Goal: Check status: Check status

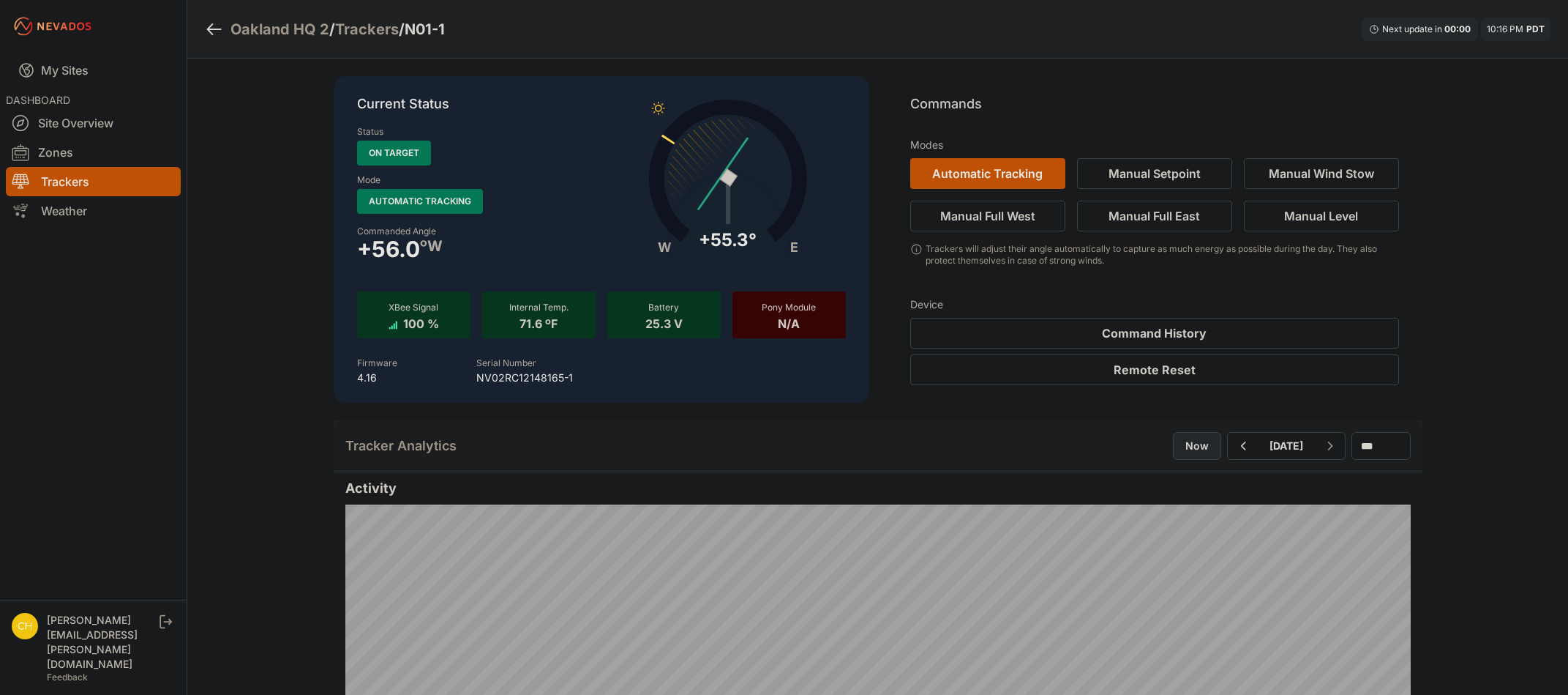
click at [1173, 440] on button "Now" at bounding box center [1197, 446] width 48 height 28
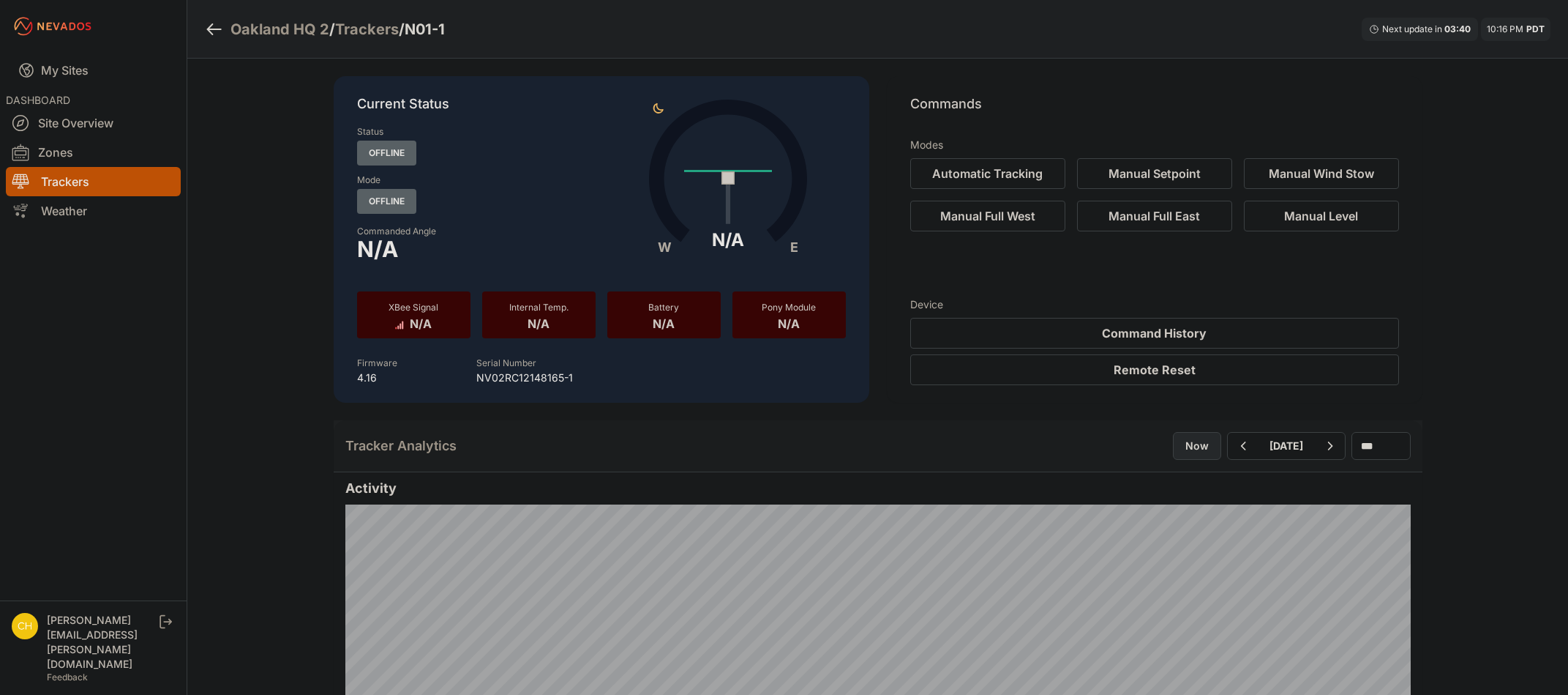
click at [1173, 454] on button "Now" at bounding box center [1197, 446] width 48 height 28
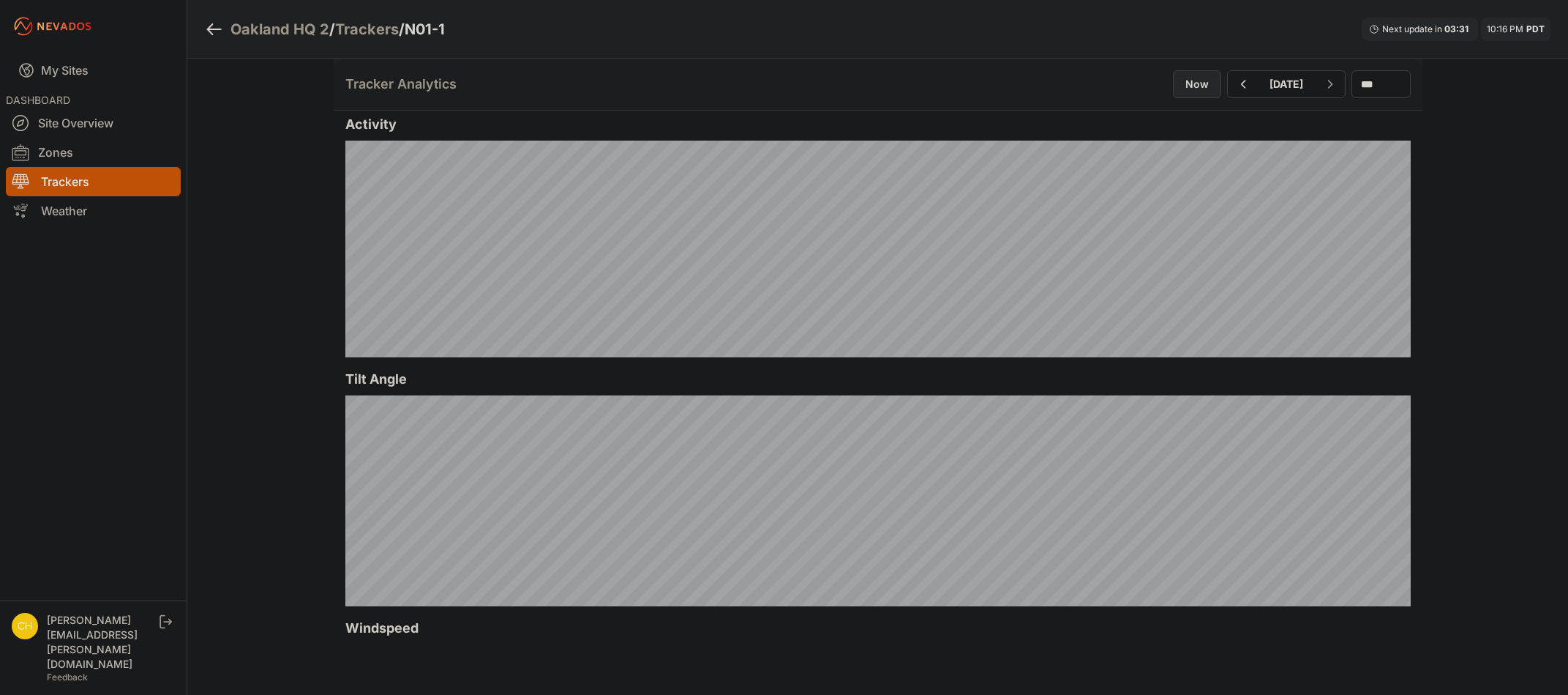
scroll to position [366, 0]
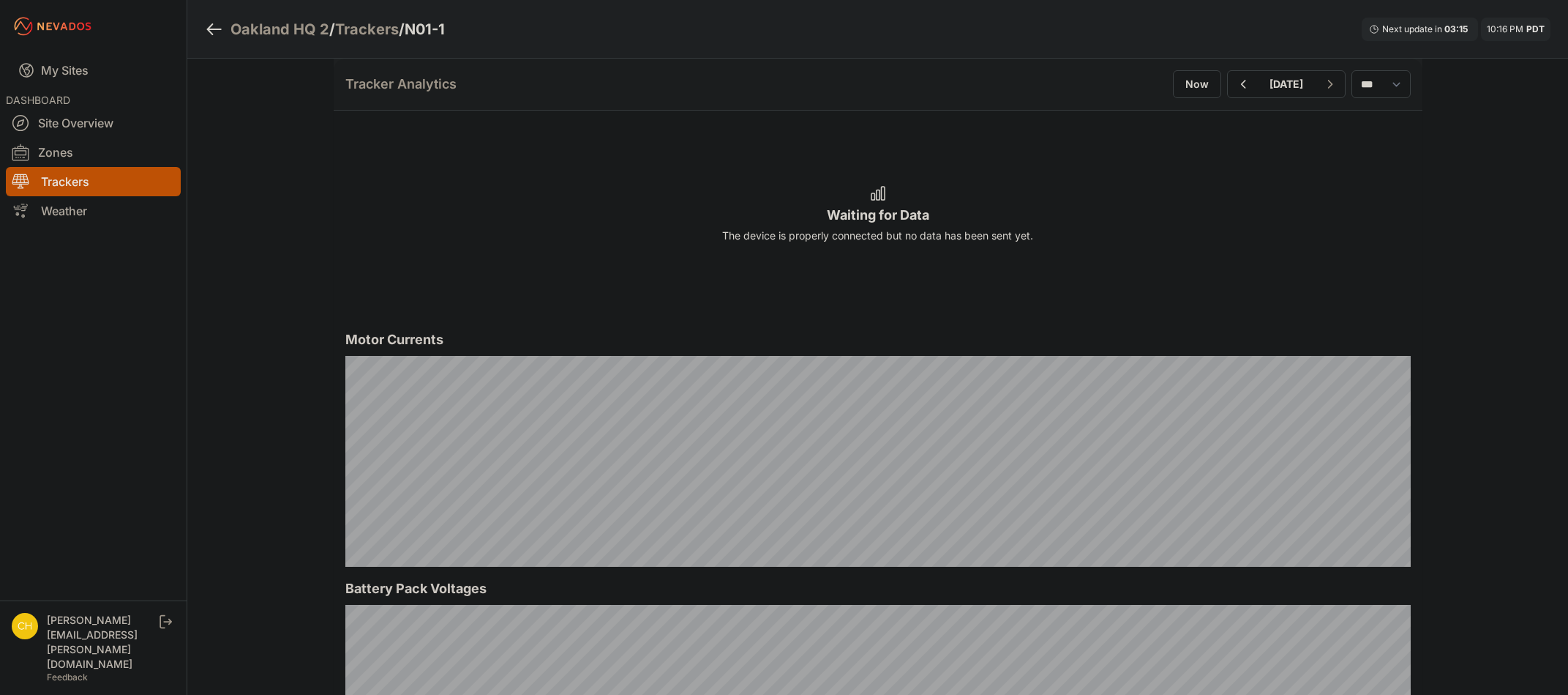
scroll to position [1172, 0]
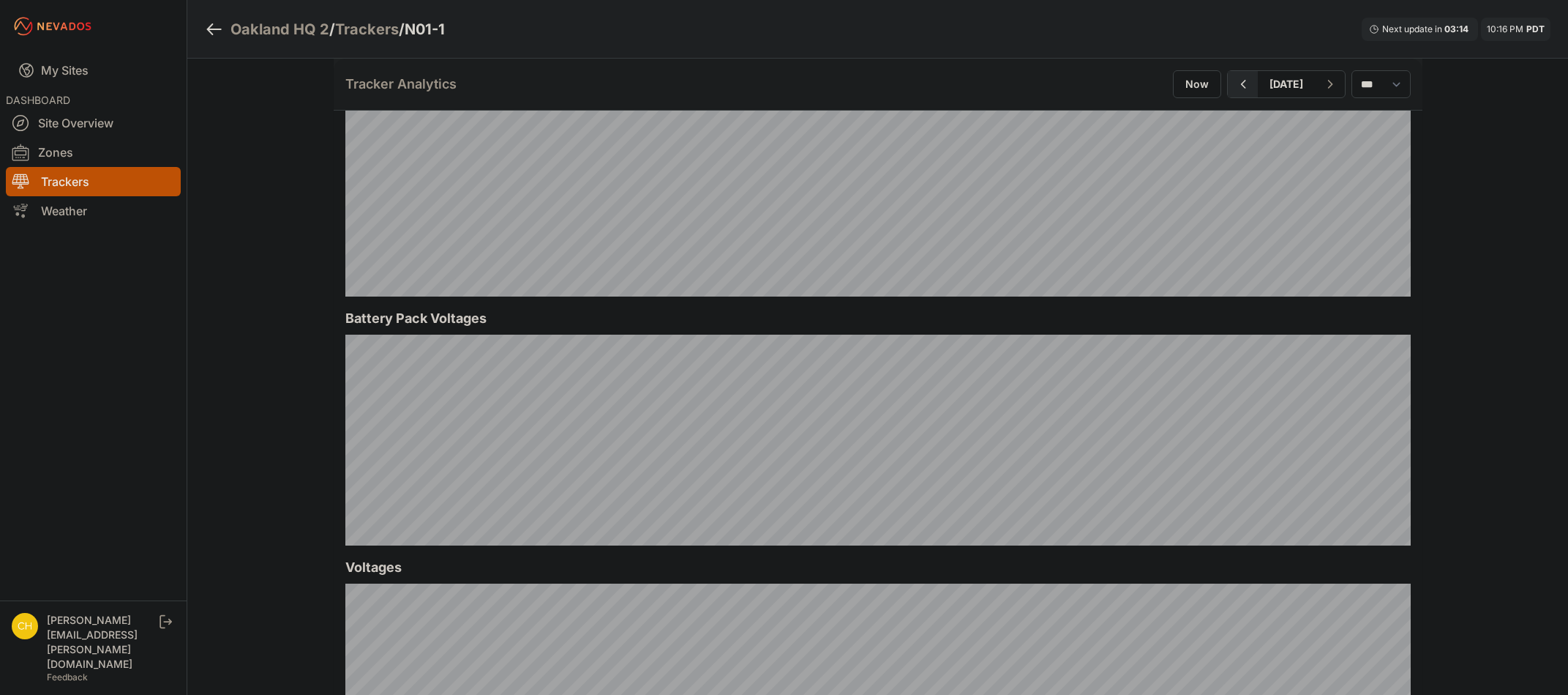
click at [1228, 86] on button "button" at bounding box center [1243, 84] width 30 height 26
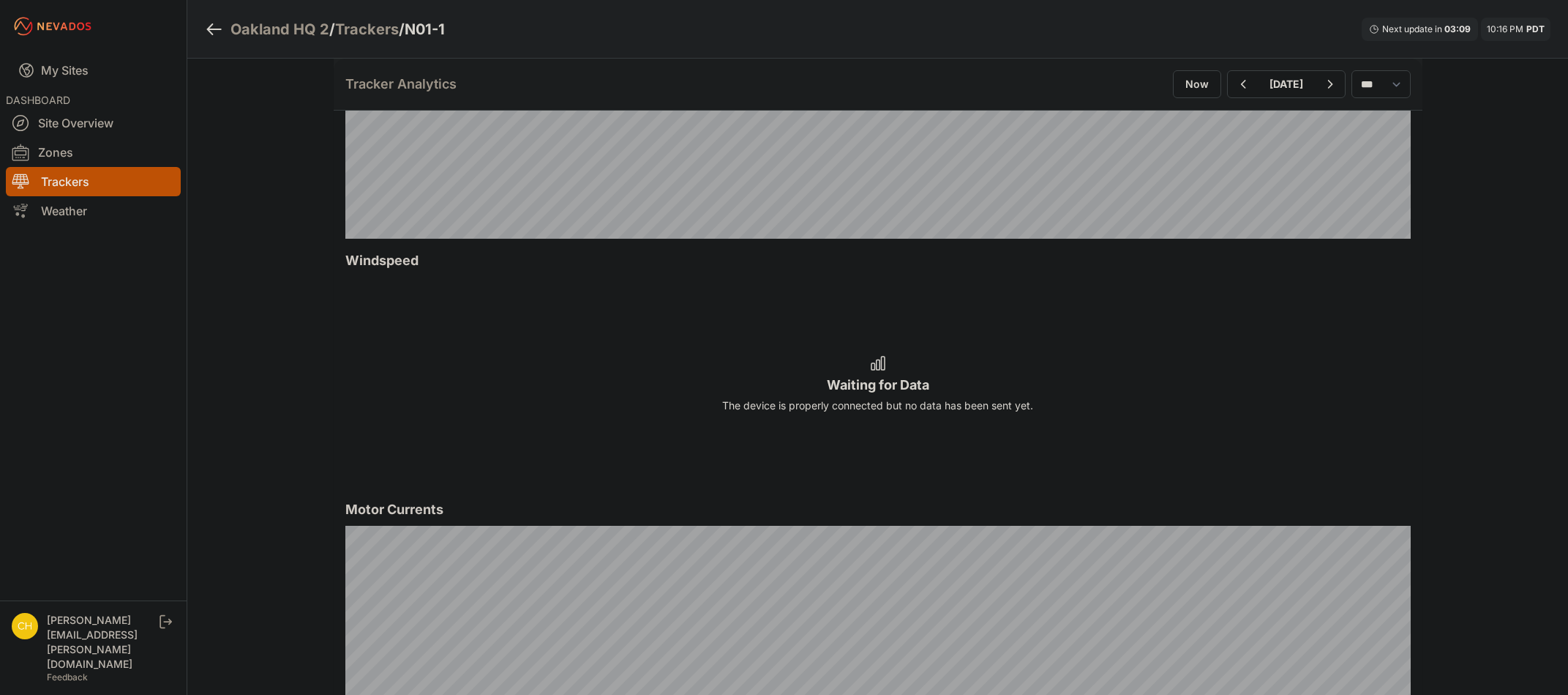
scroll to position [585, 0]
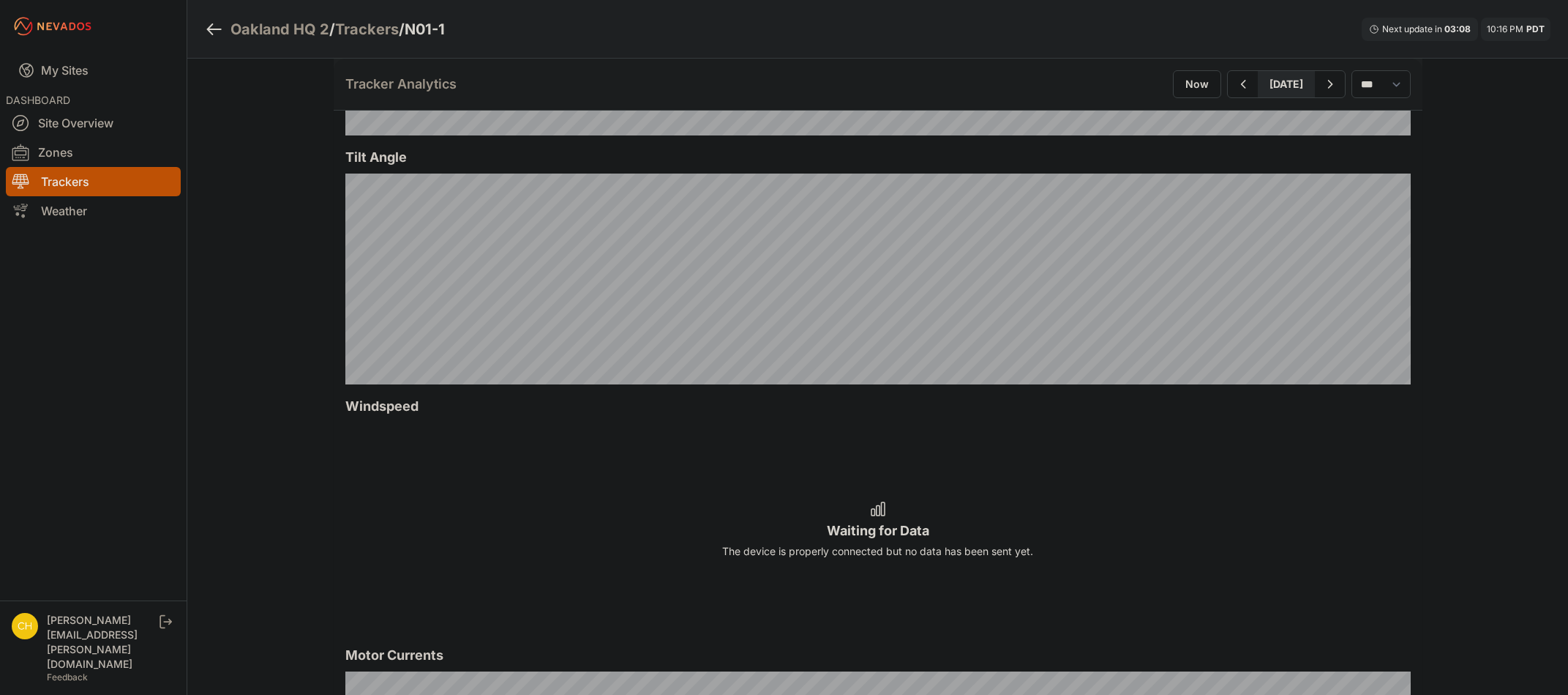
click at [1292, 85] on button "August 16" at bounding box center [1286, 84] width 57 height 26
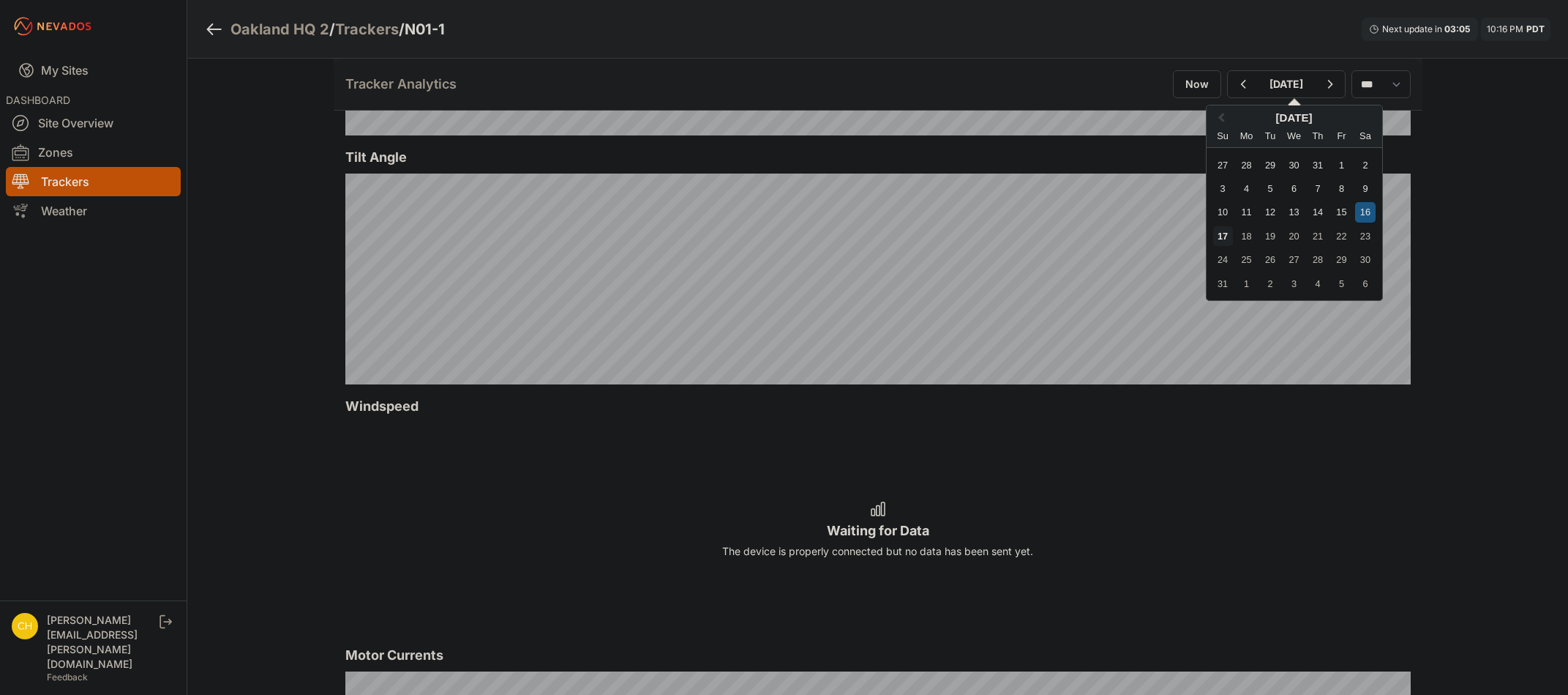
click at [1213, 235] on div "17" at bounding box center [1222, 235] width 20 height 20
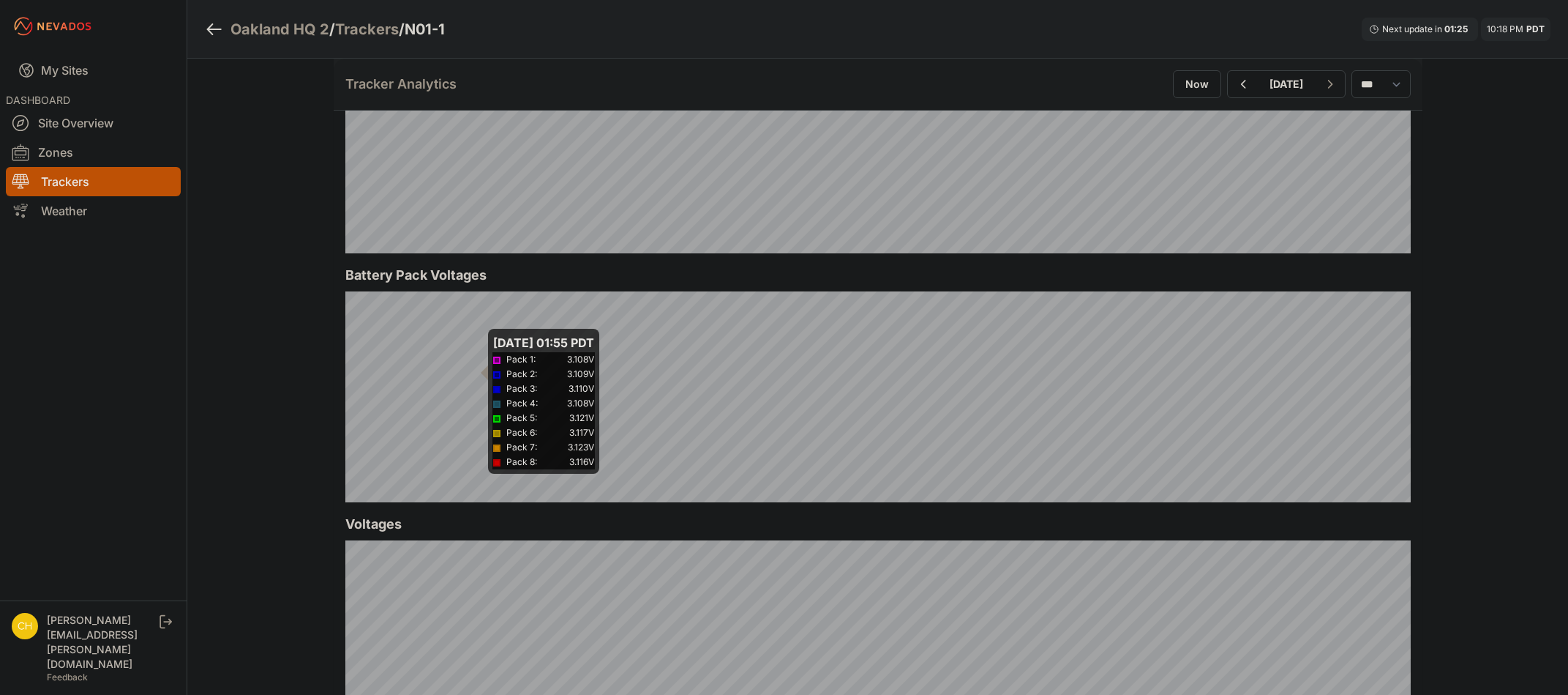
scroll to position [1244, 0]
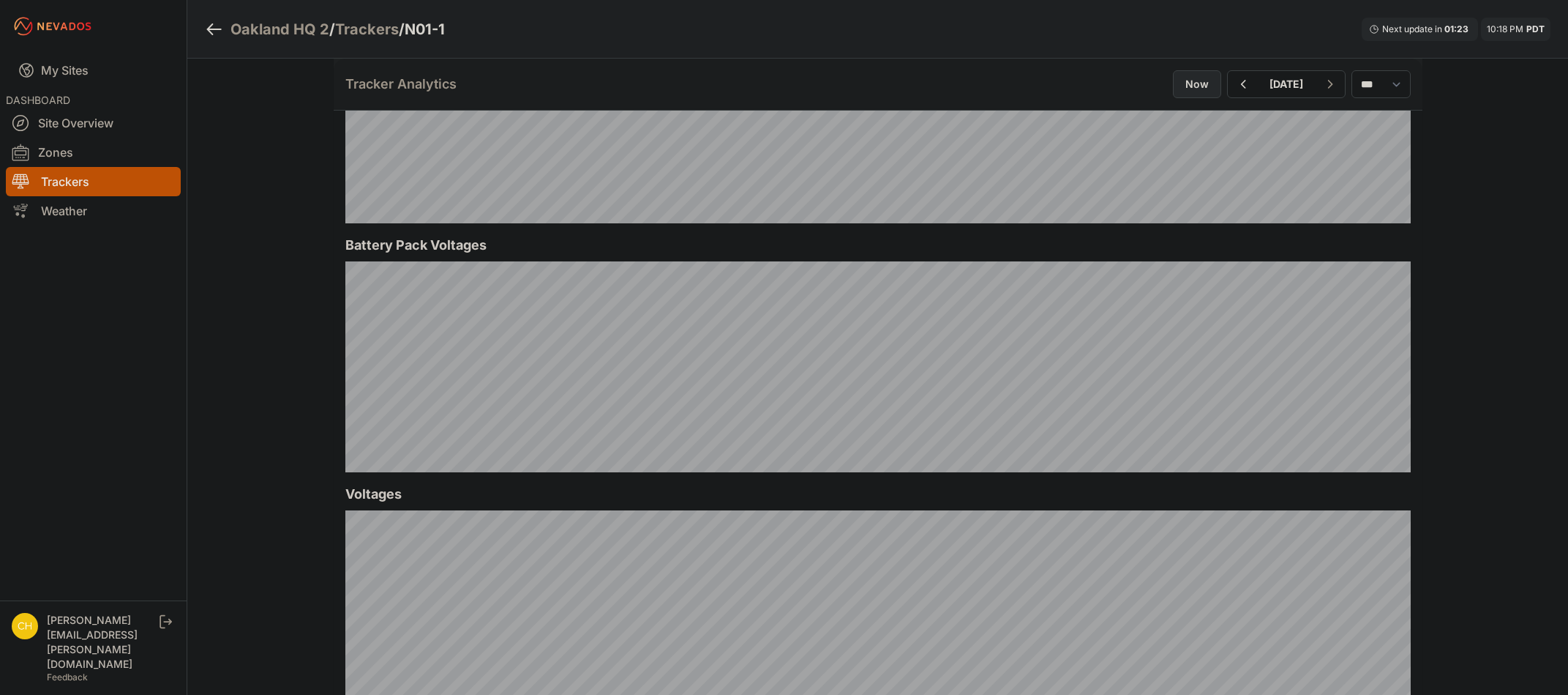
click at [1173, 91] on button "Now" at bounding box center [1197, 85] width 48 height 28
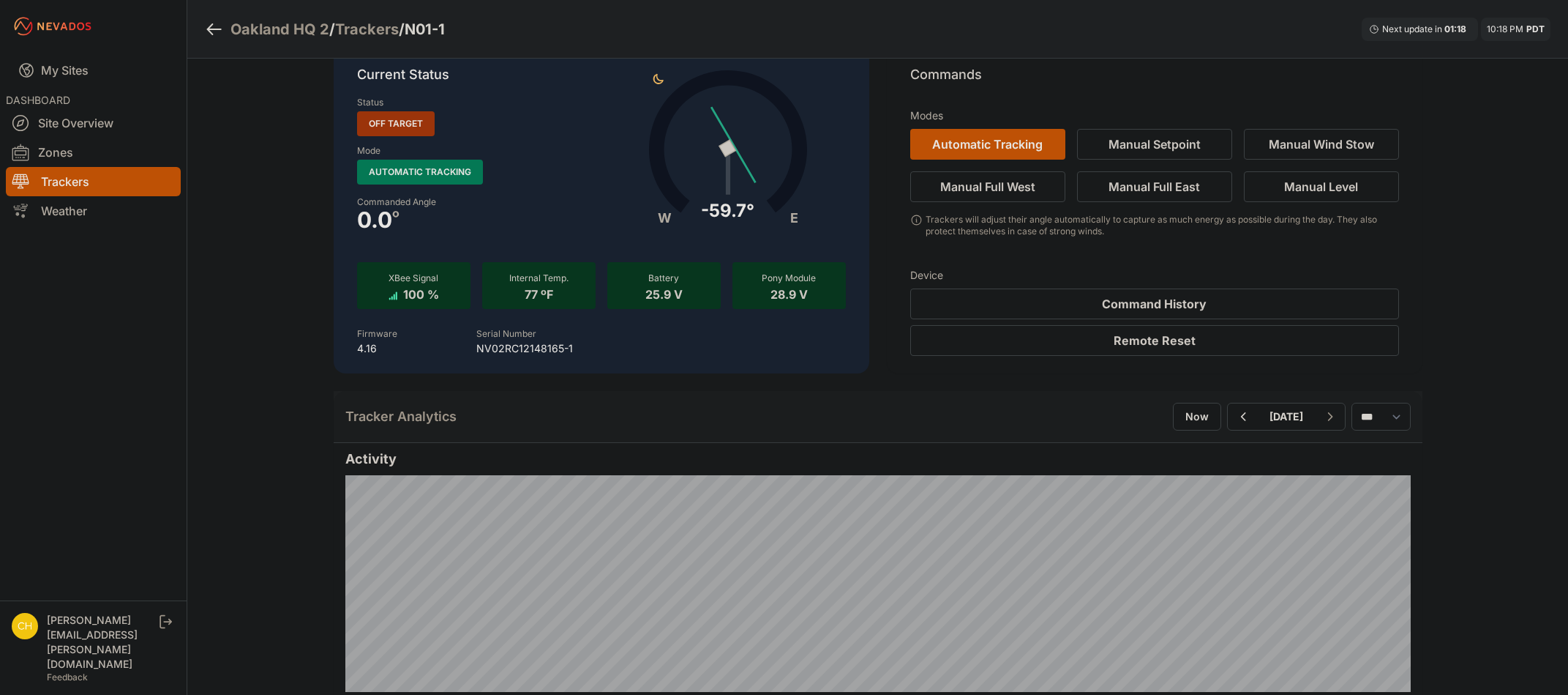
scroll to position [0, 0]
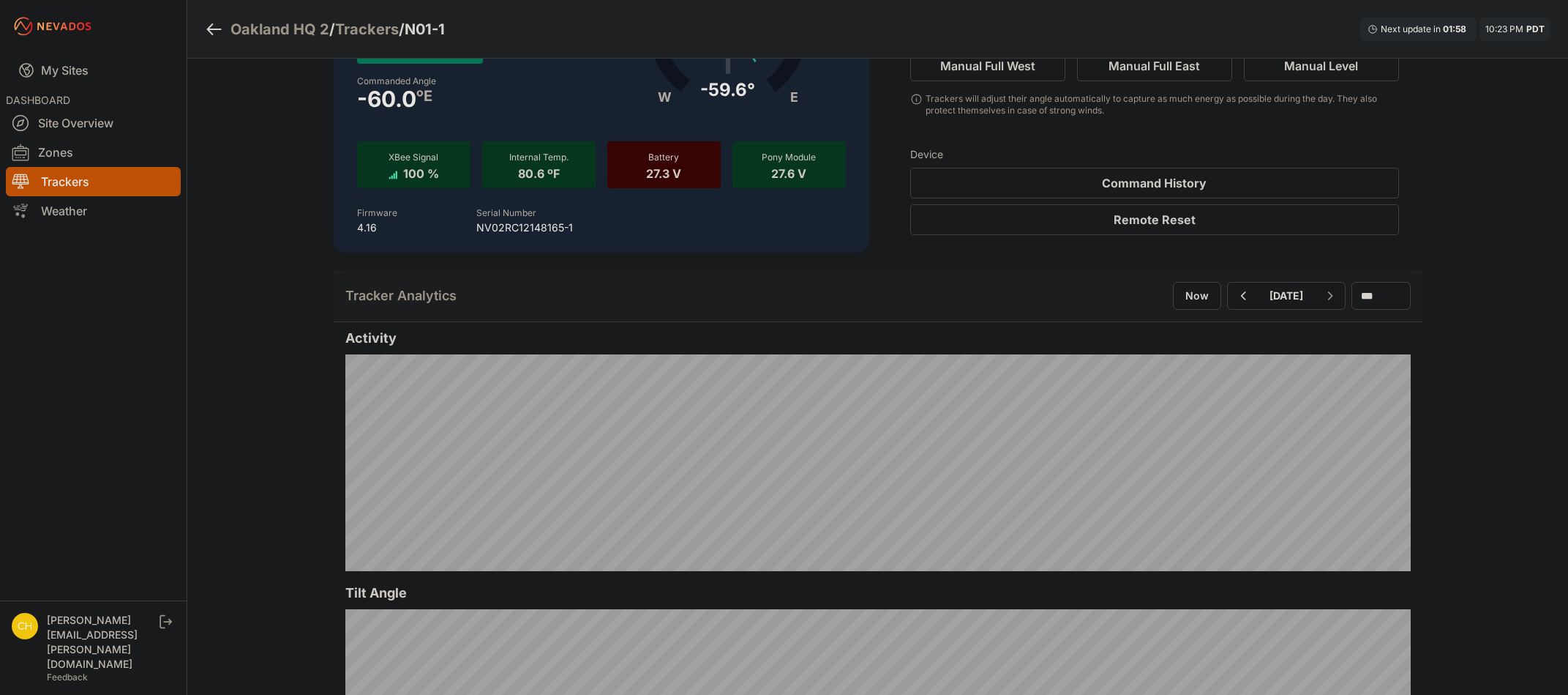
scroll to position [147, 0]
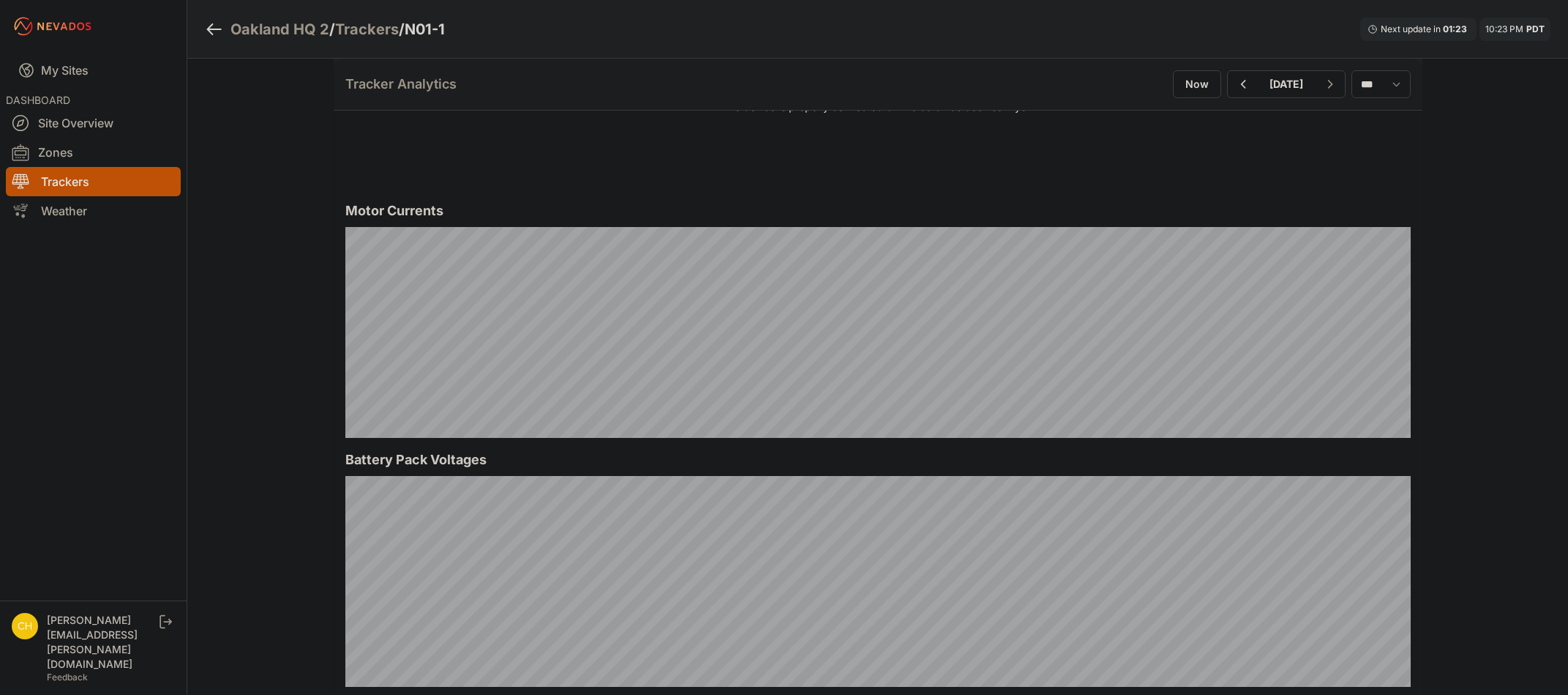
scroll to position [1025, 0]
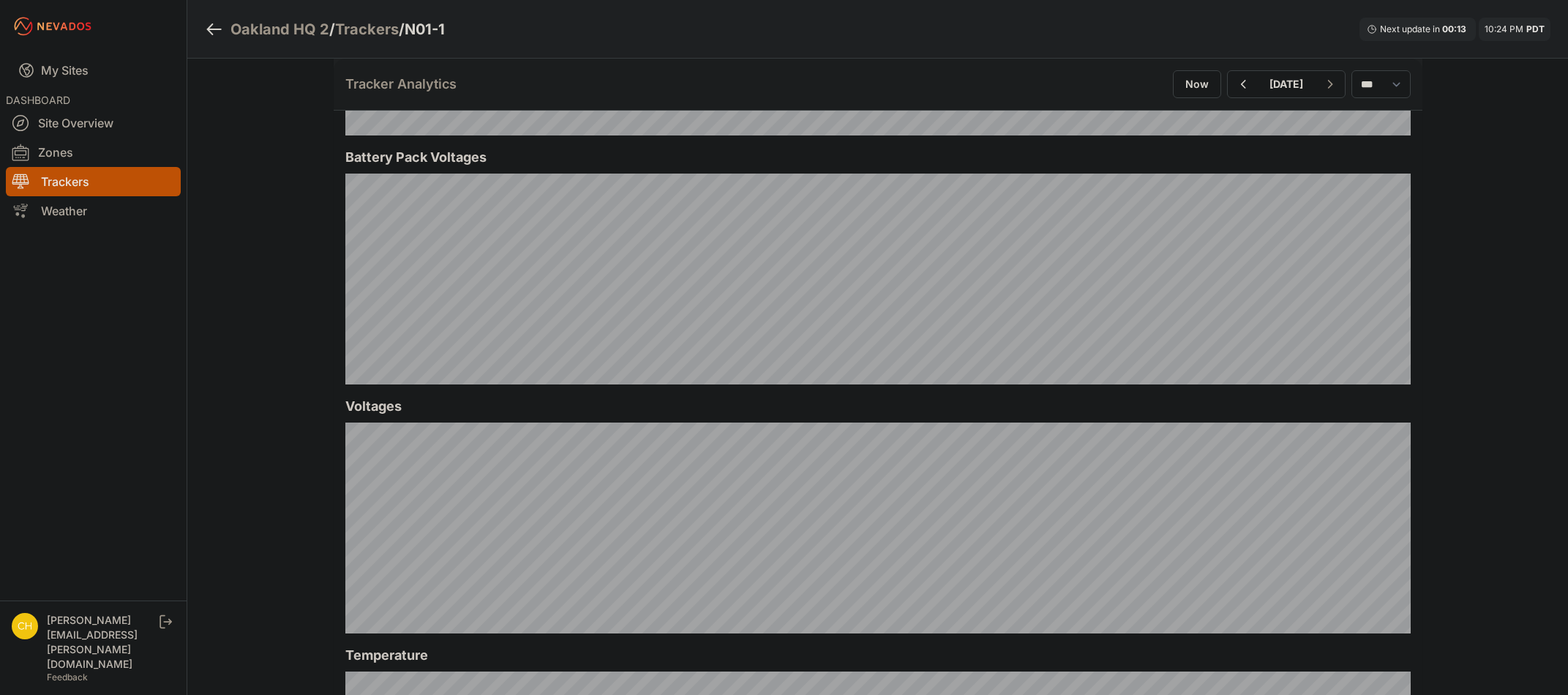
scroll to position [1453, 0]
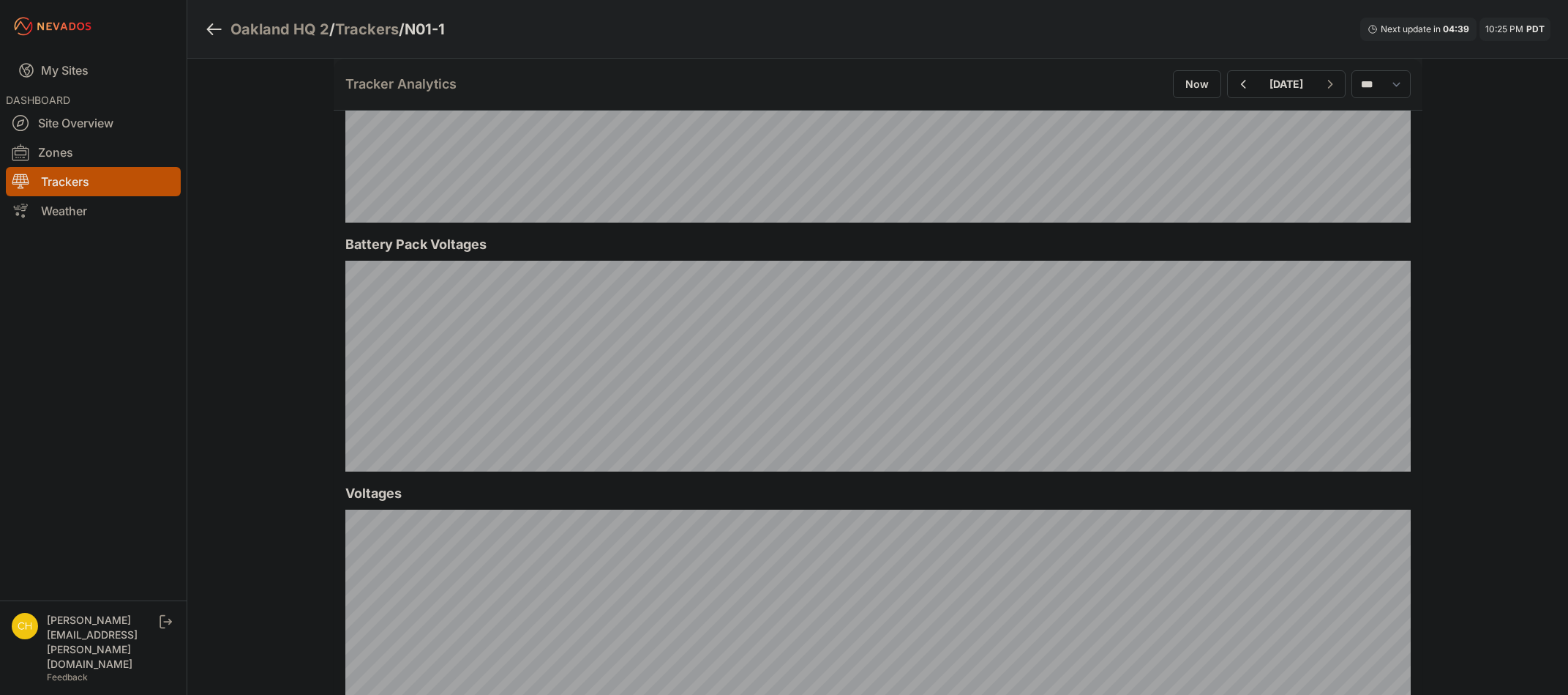
scroll to position [1244, 0]
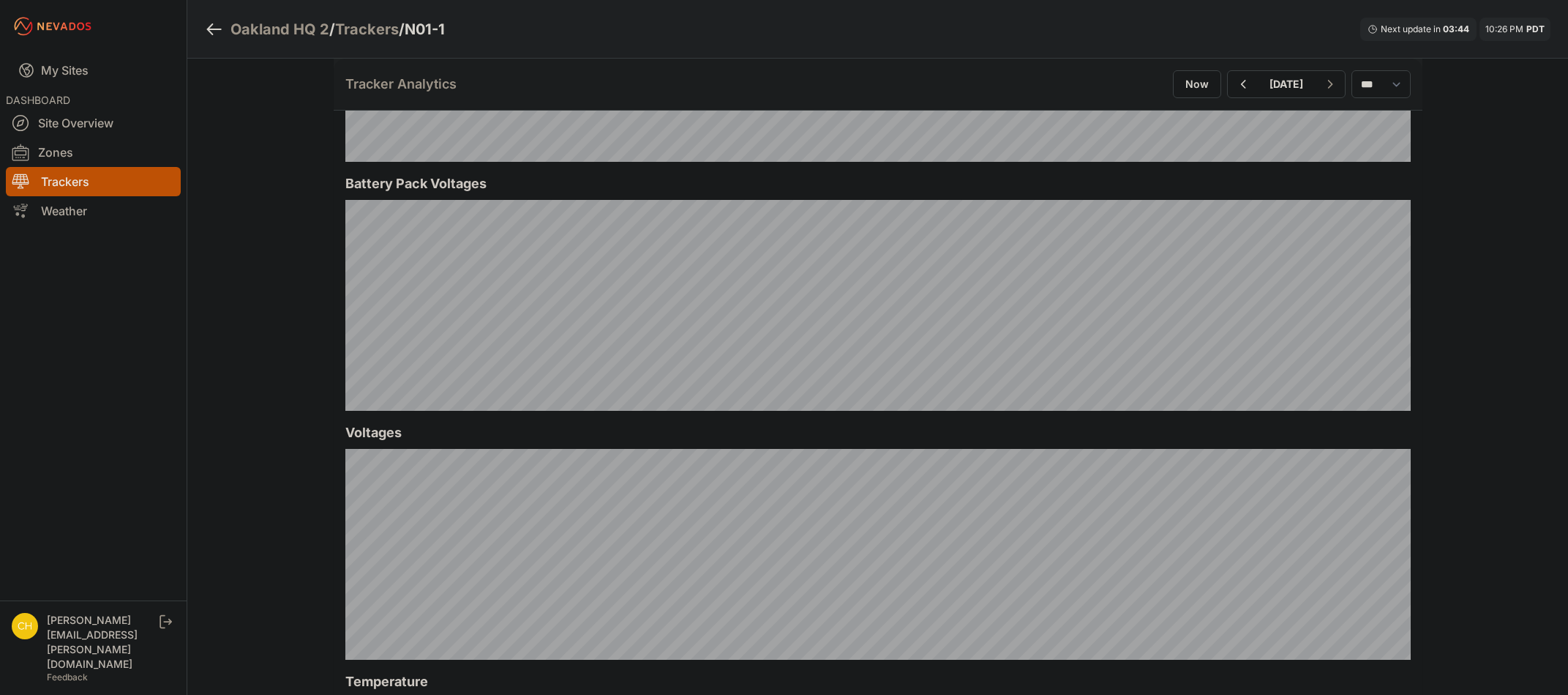
scroll to position [1318, 0]
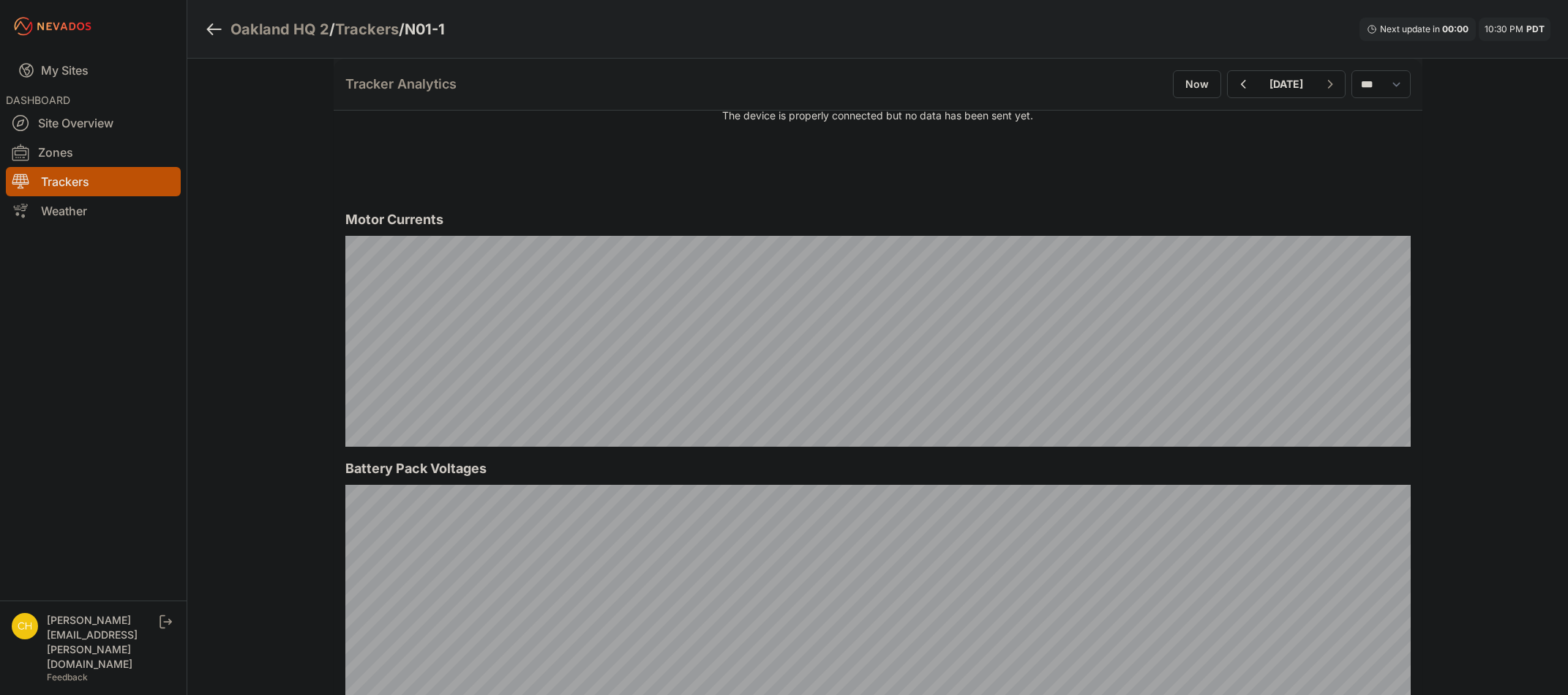
scroll to position [1025, 0]
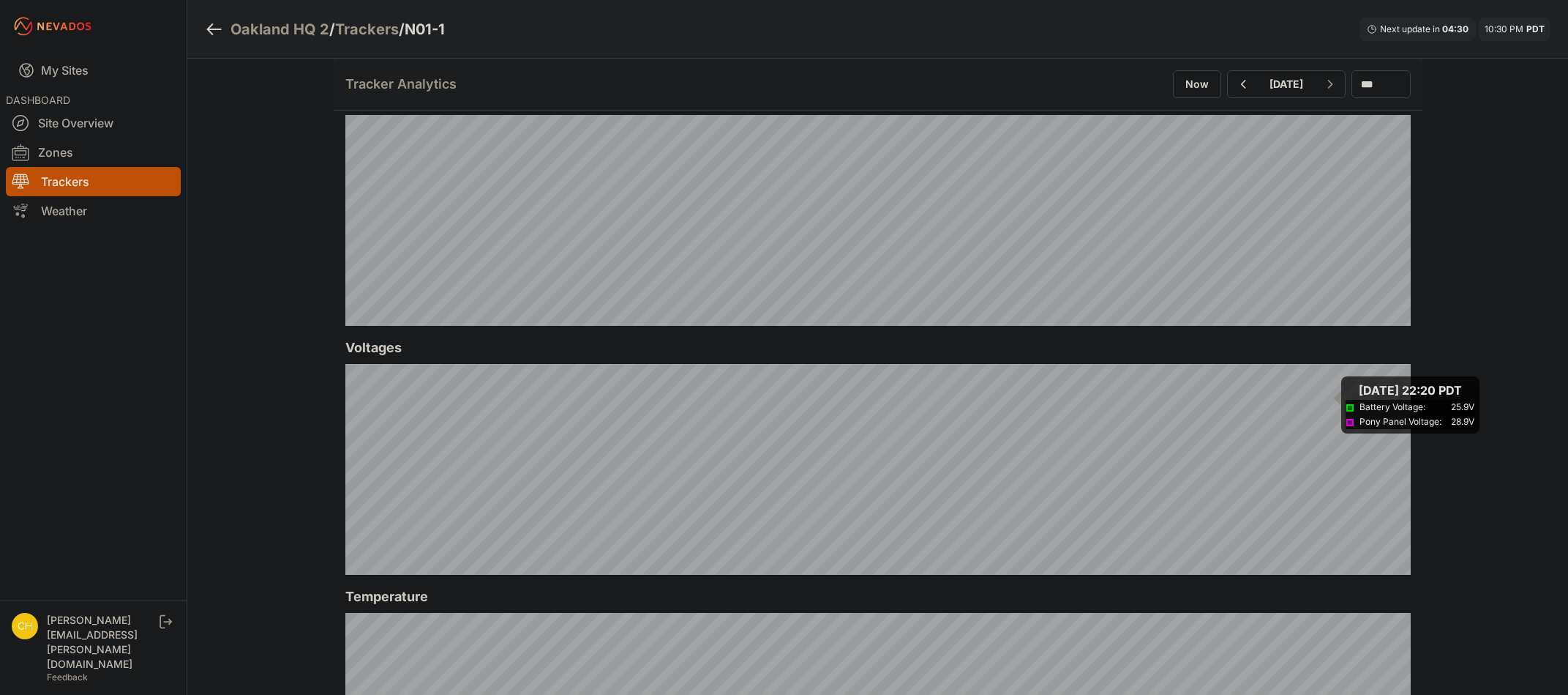
scroll to position [1244, 0]
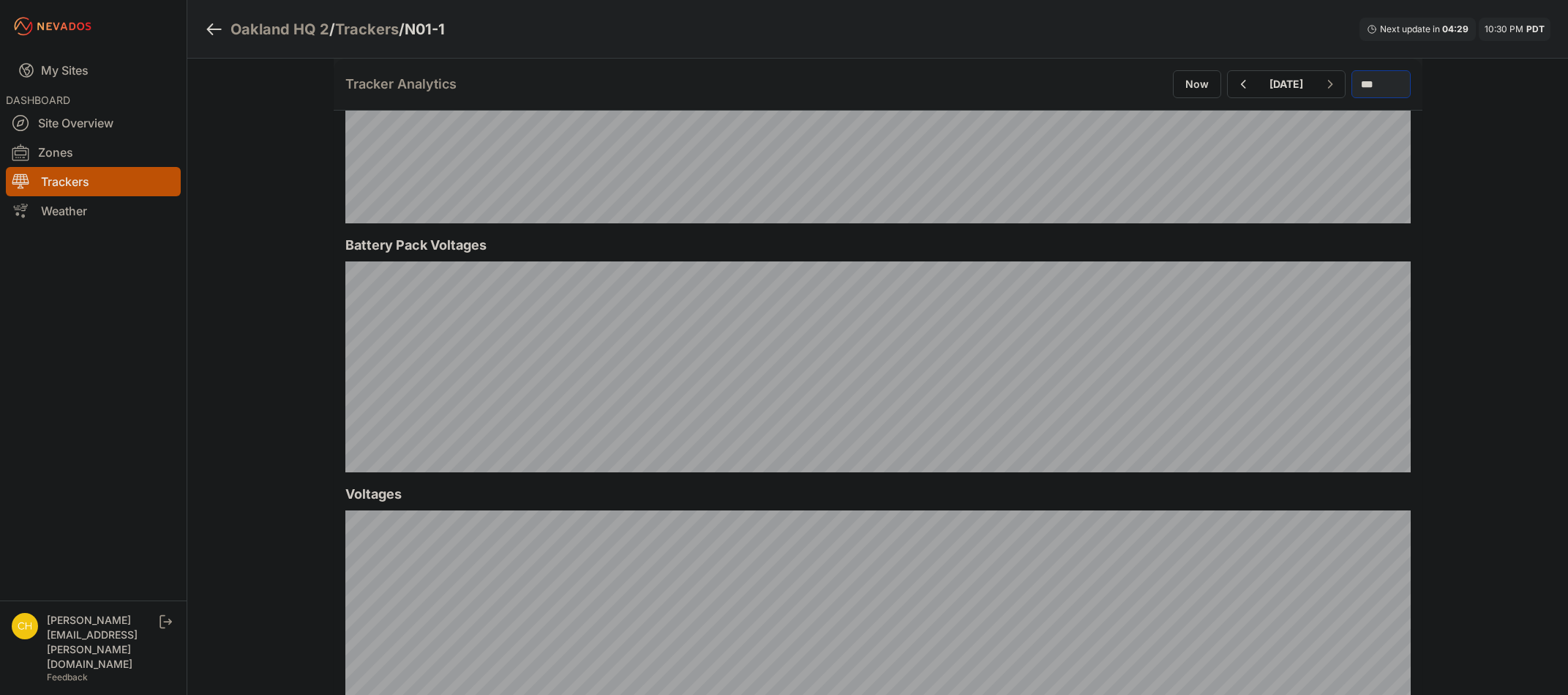
click at [1391, 94] on select "*** **** *****" at bounding box center [1381, 85] width 59 height 28
click at [1352, 71] on select "*** **** *****" at bounding box center [1381, 85] width 59 height 28
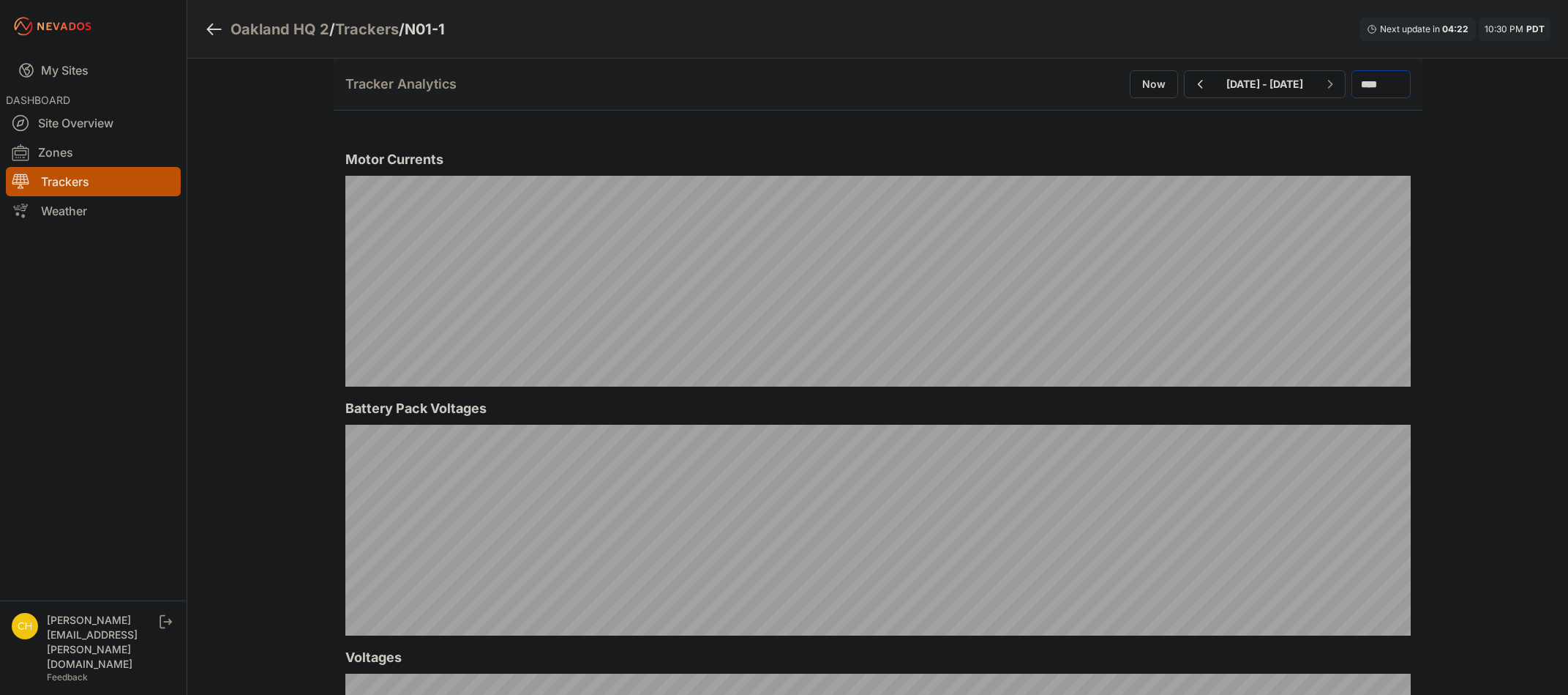
scroll to position [1098, 0]
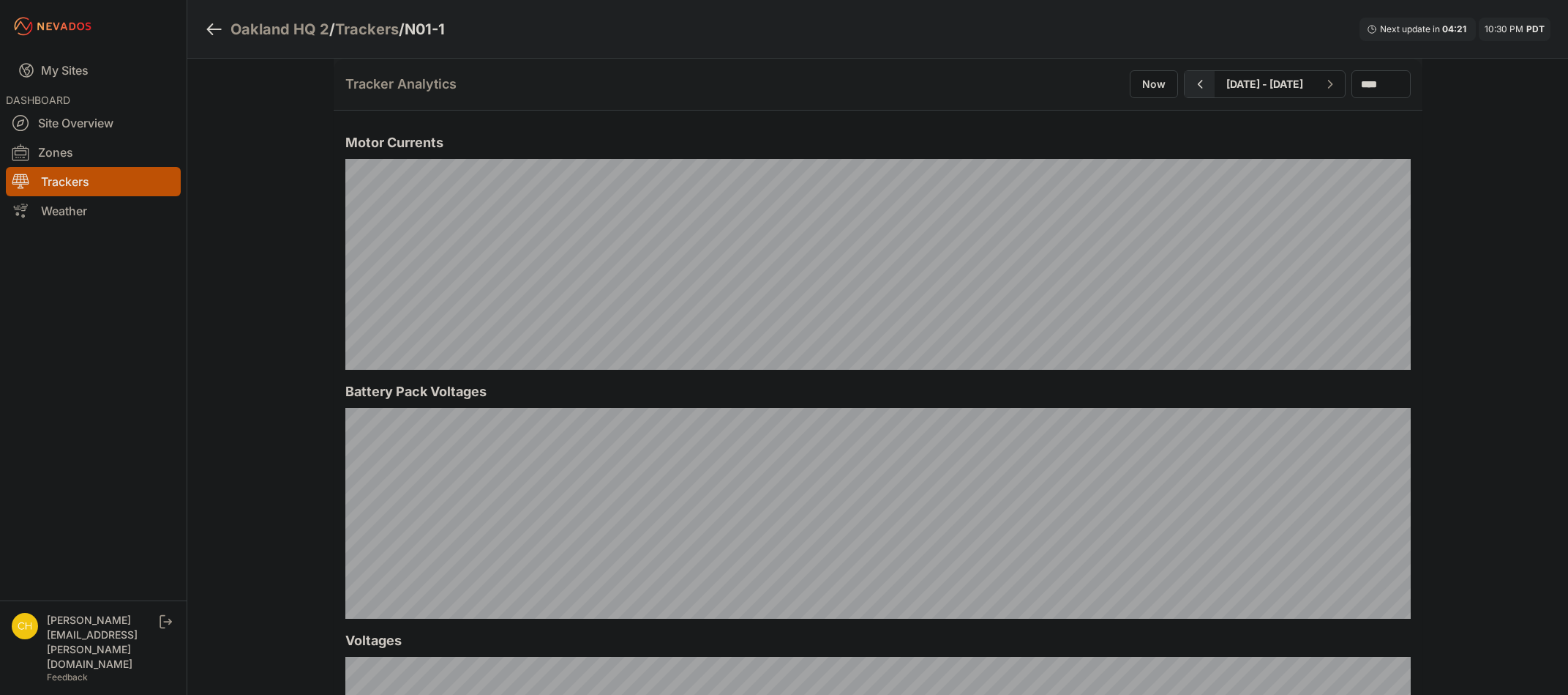
click at [1185, 88] on button "button" at bounding box center [1200, 84] width 30 height 26
click at [1321, 85] on icon "button" at bounding box center [1330, 84] width 19 height 18
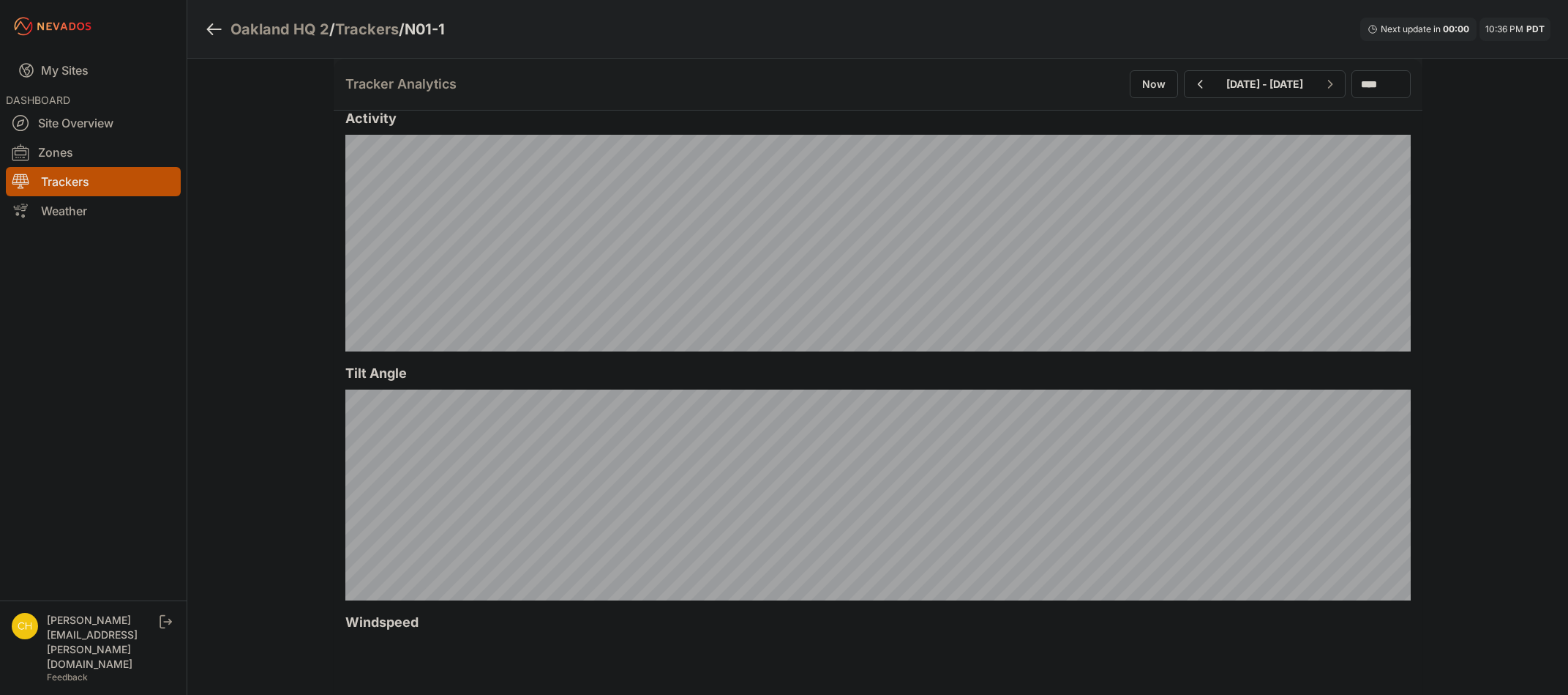
scroll to position [293, 0]
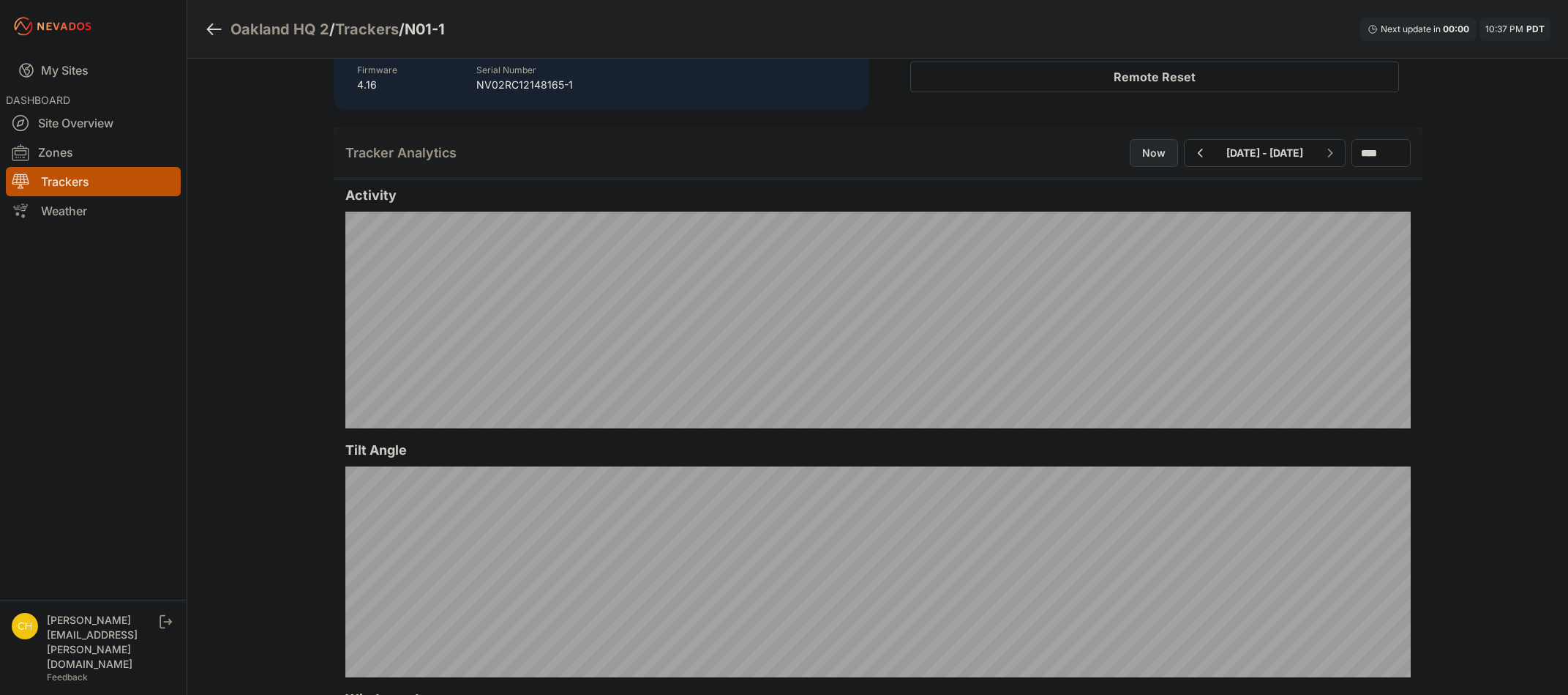
click at [1130, 153] on button "Now" at bounding box center [1154, 153] width 48 height 28
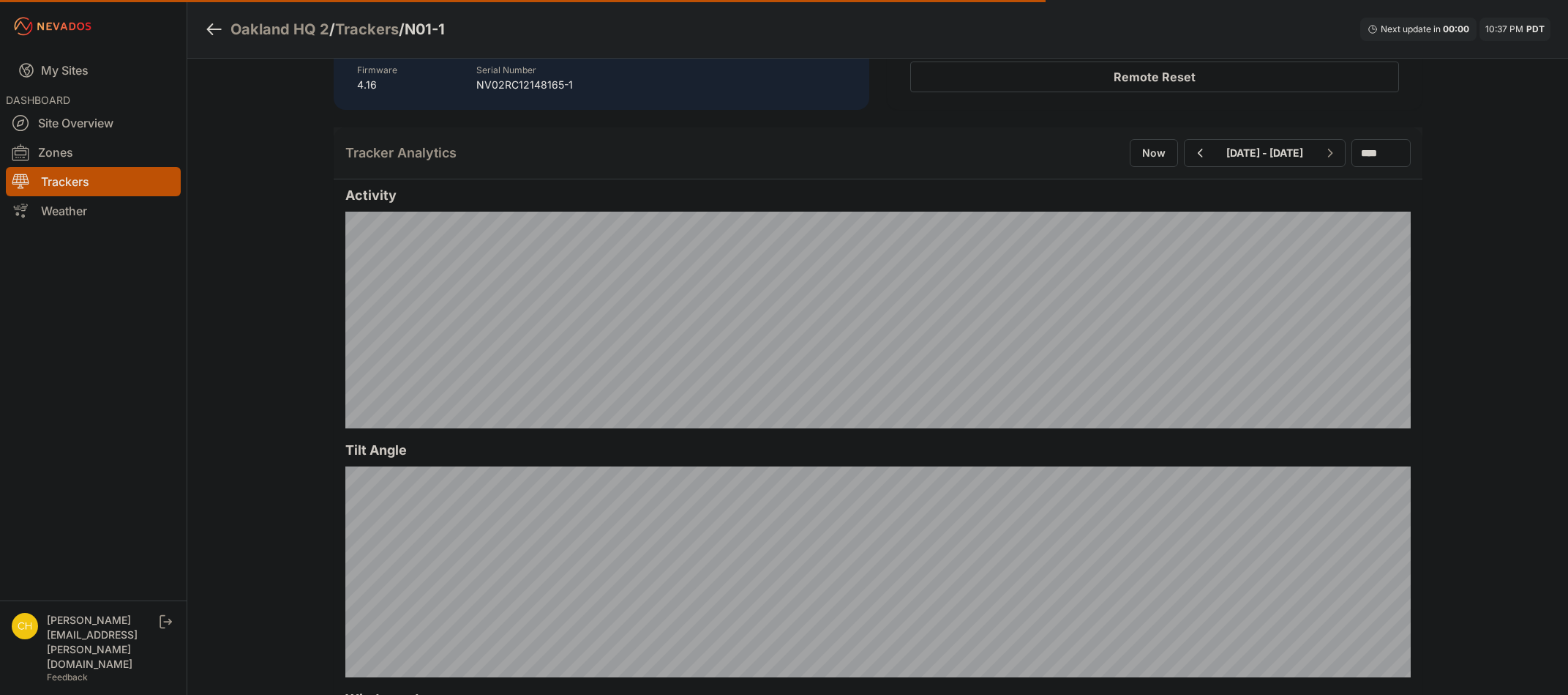
select select "*****"
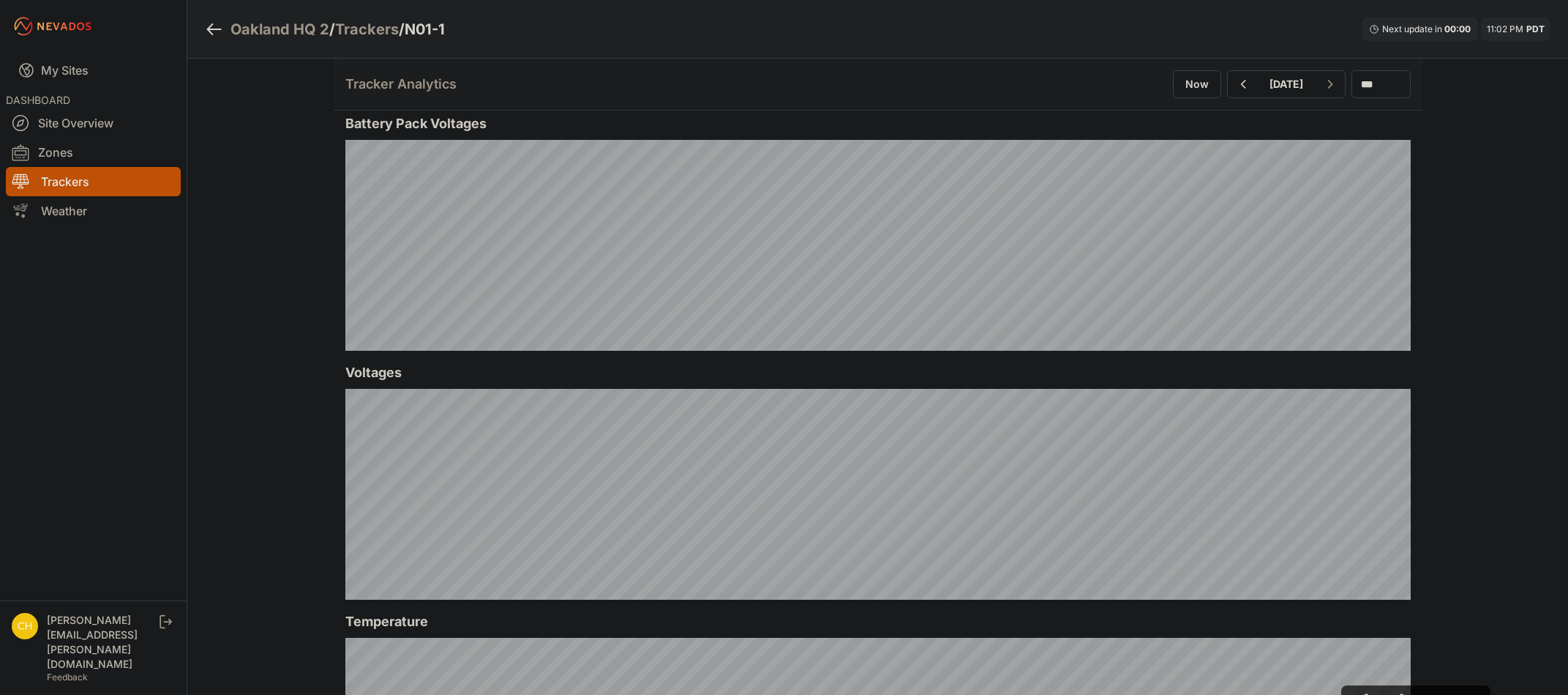
scroll to position [1307, 0]
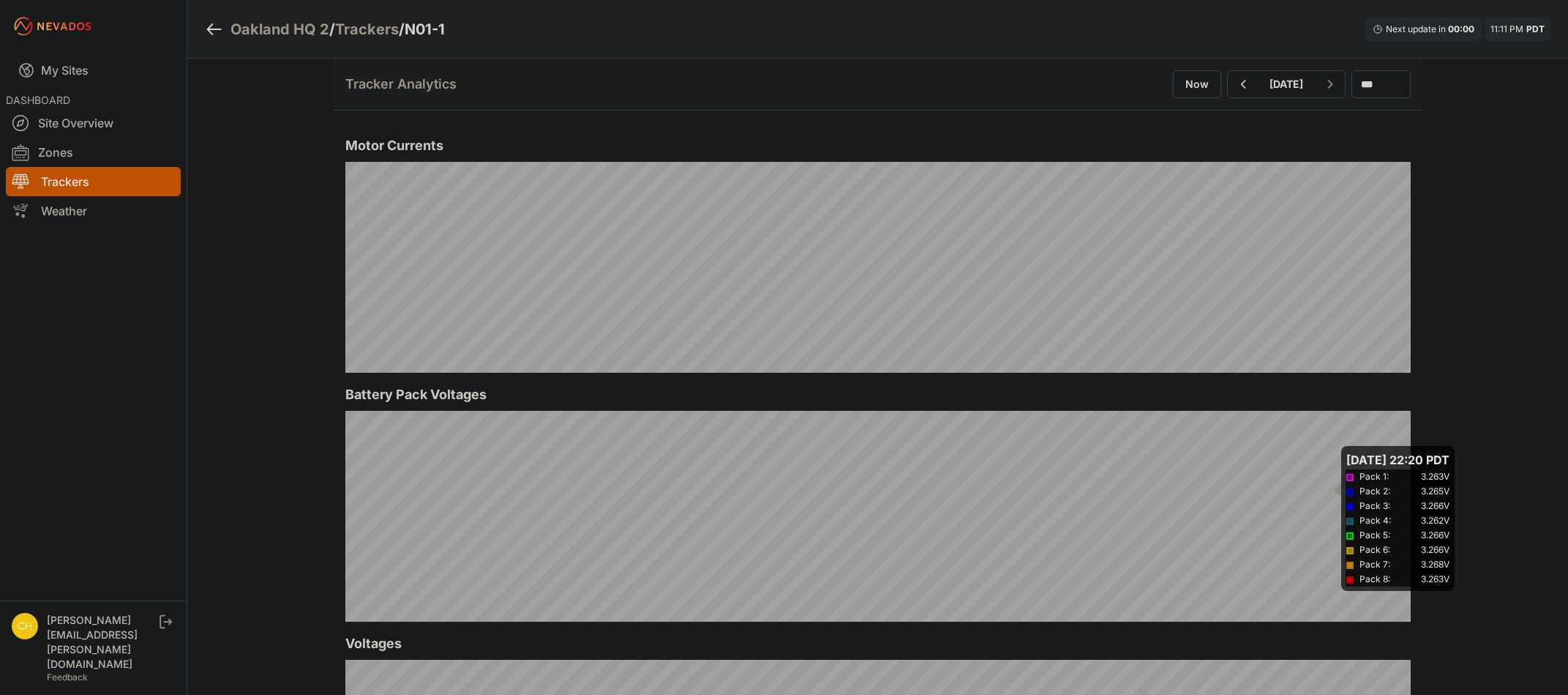
scroll to position [883, 0]
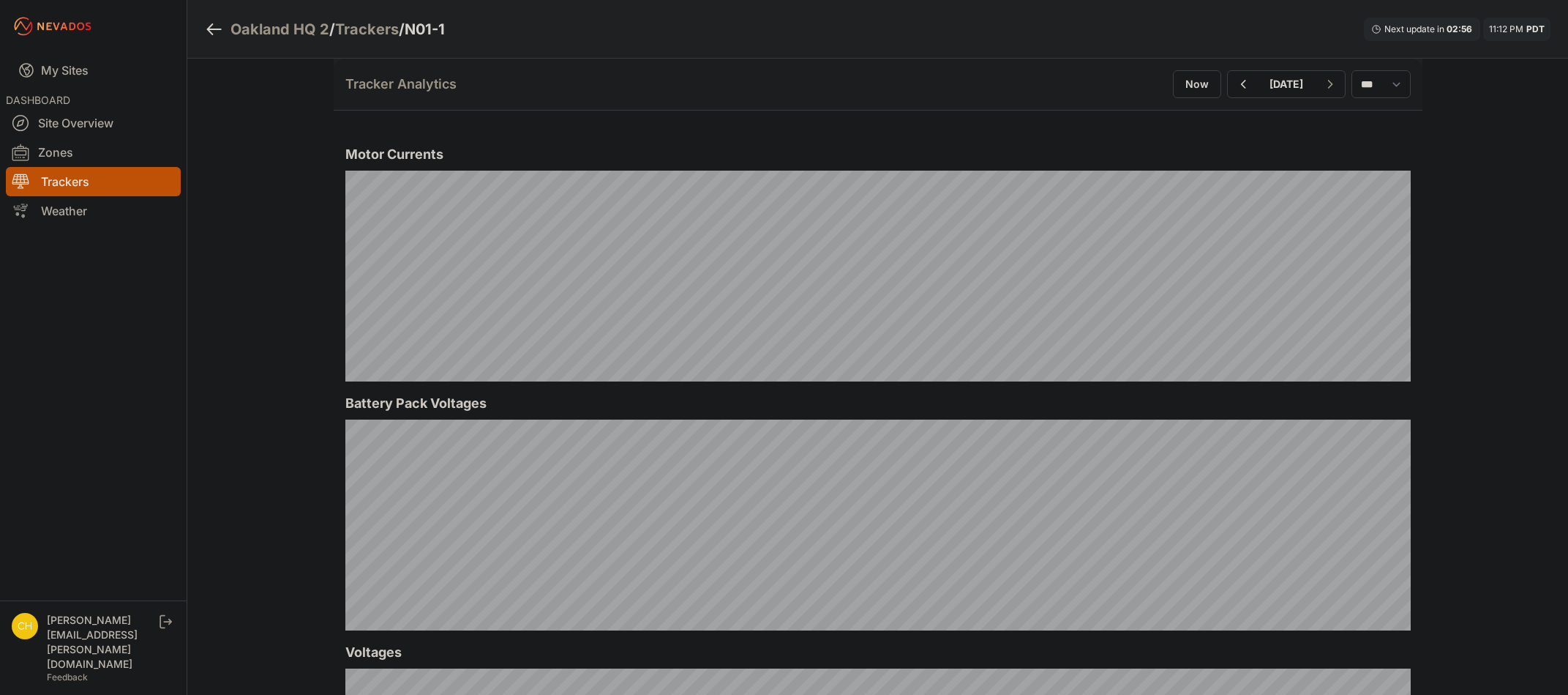
scroll to position [1098, 0]
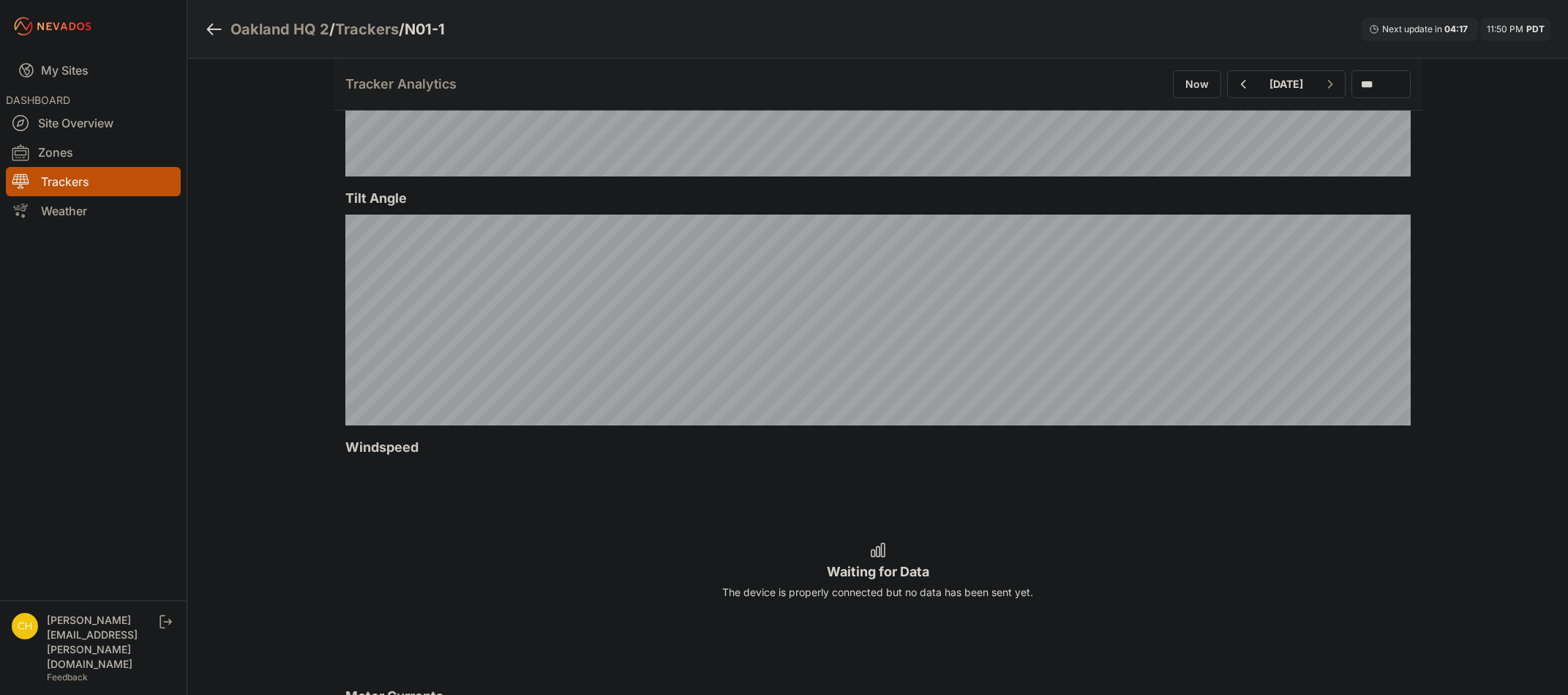
scroll to position [585, 0]
